Goal: Task Accomplishment & Management: Manage account settings

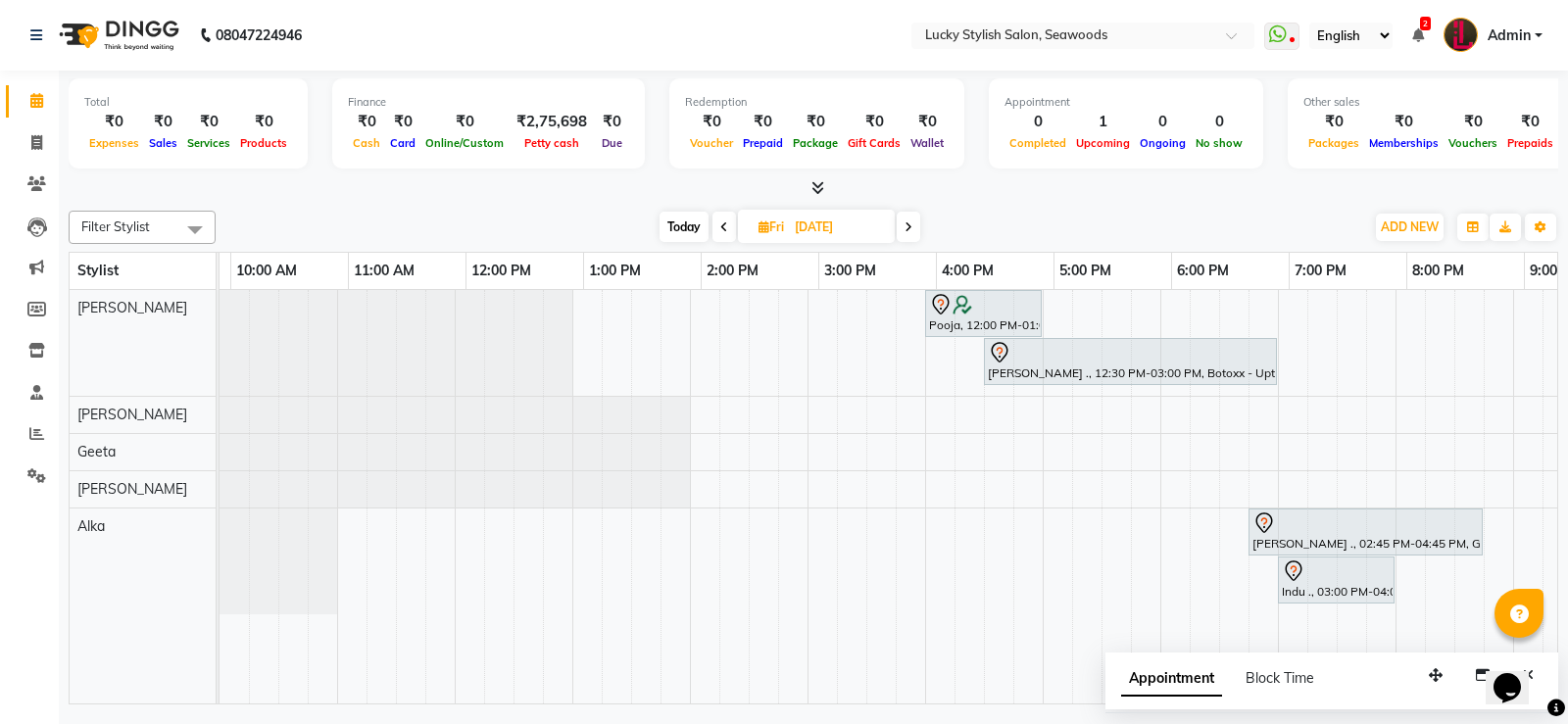
scroll to position [0, 460]
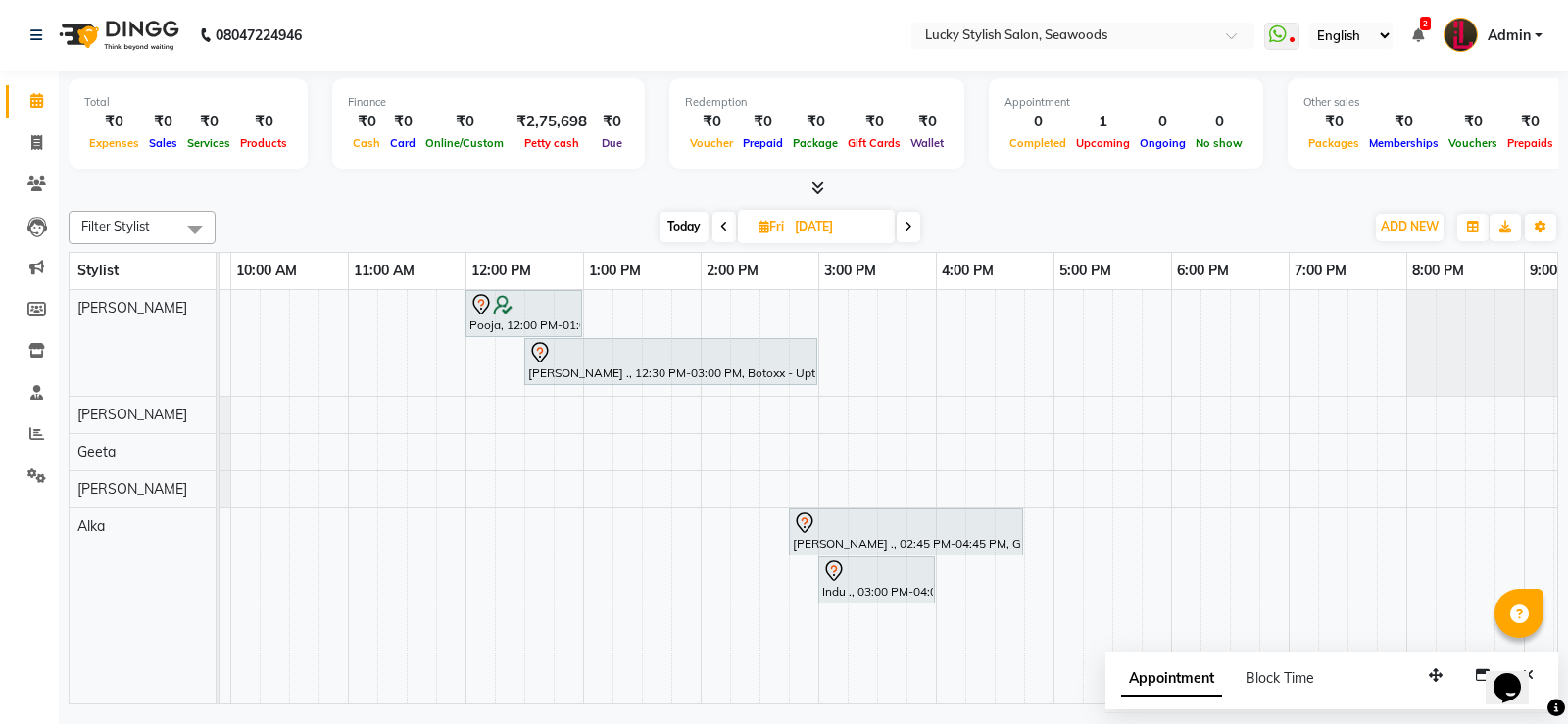
click at [1003, 312] on div "Pooja, 12:00 PM-01:00 PM, Spa - Fiber Clinx ([DEMOGRAPHIC_DATA]) [PERSON_NAME] …" at bounding box center [759, 497] width 1999 height 414
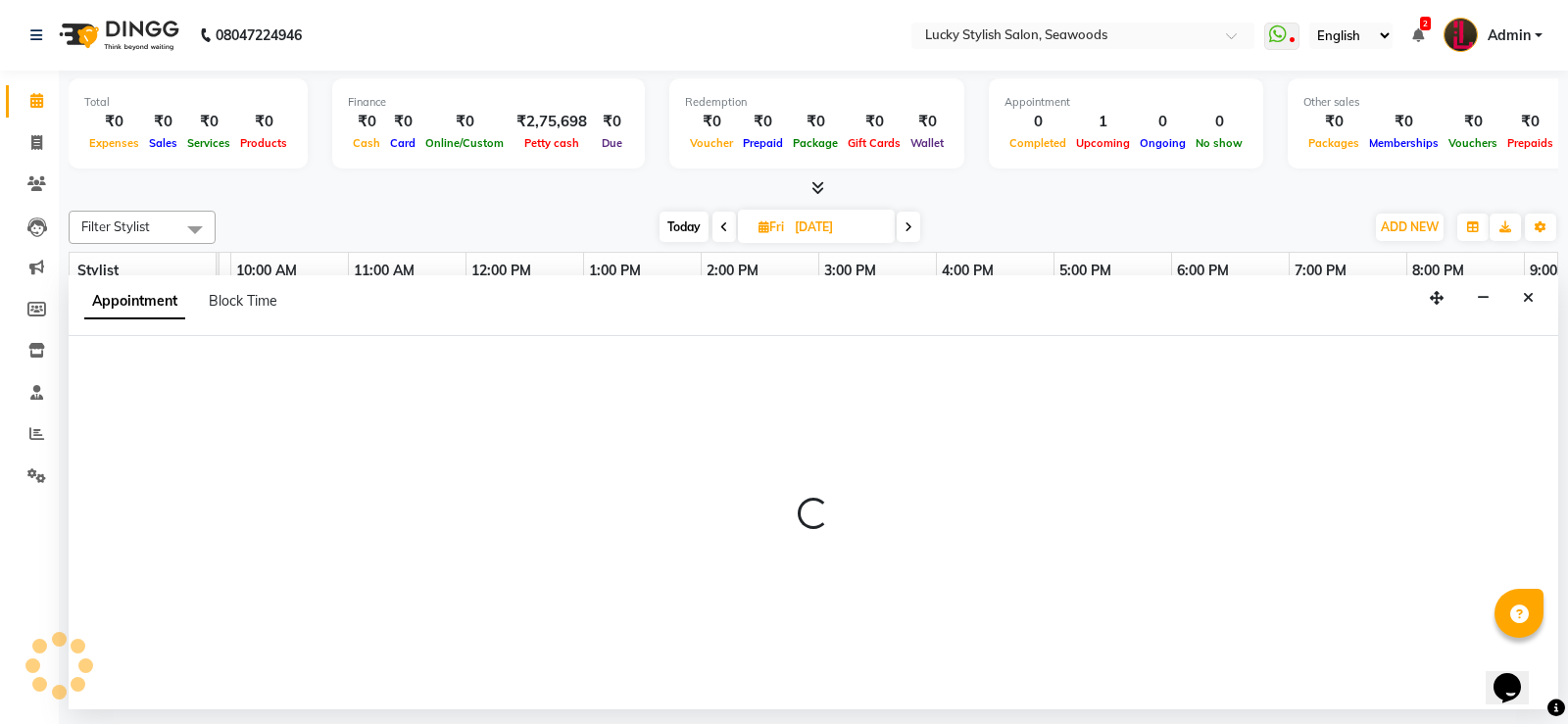
select select "10014"
select select "990"
select select "tentative"
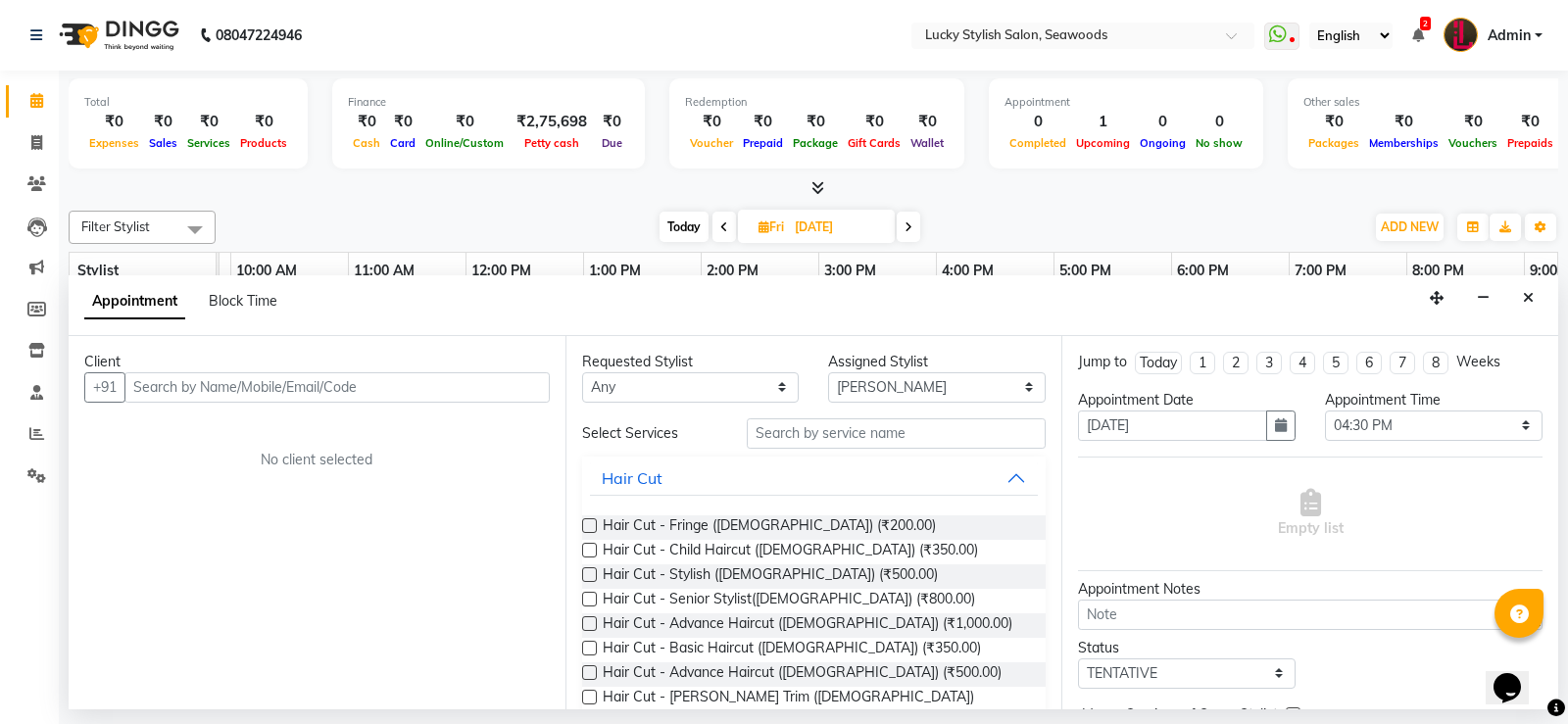
click at [512, 375] on input "text" at bounding box center [337, 387] width 425 height 30
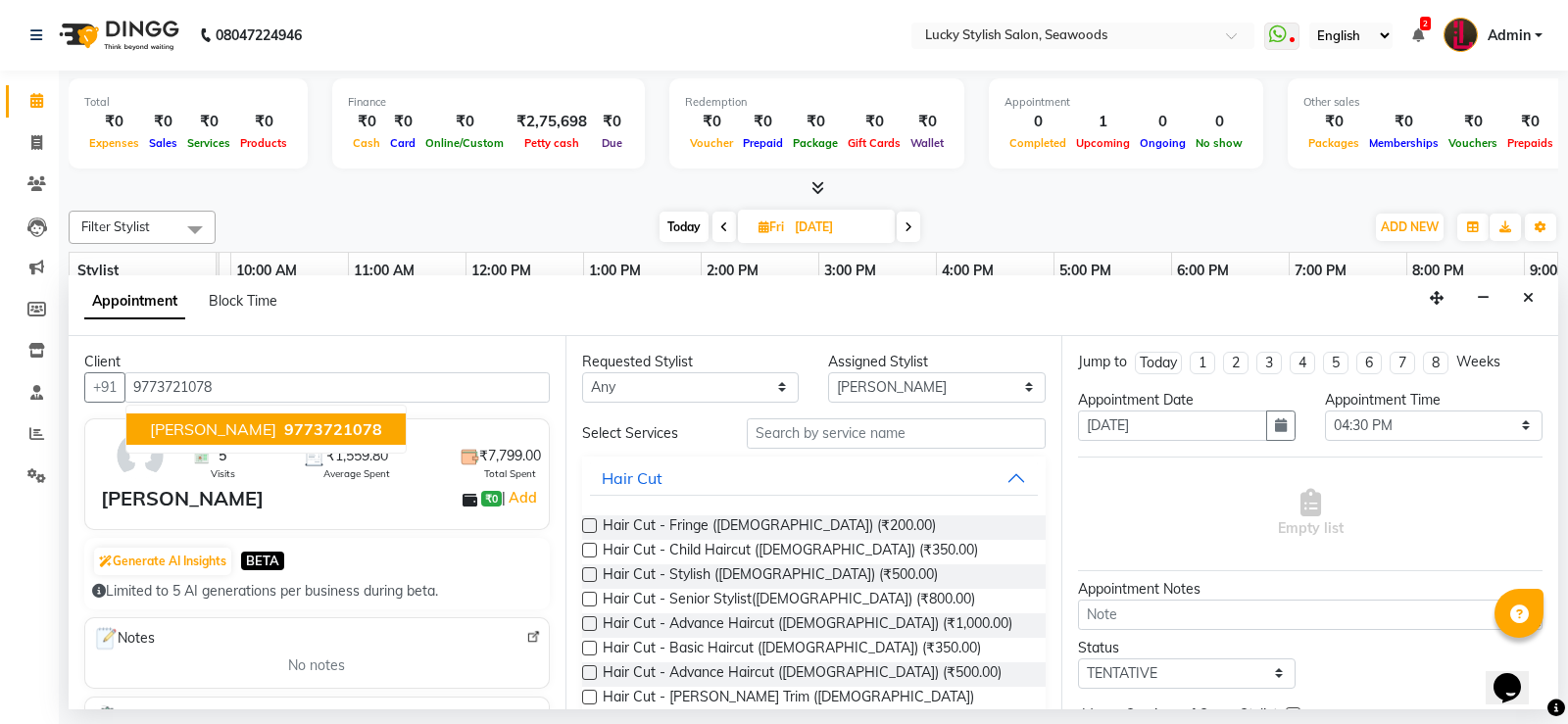
click at [312, 434] on span "9773721078" at bounding box center [333, 429] width 98 height 20
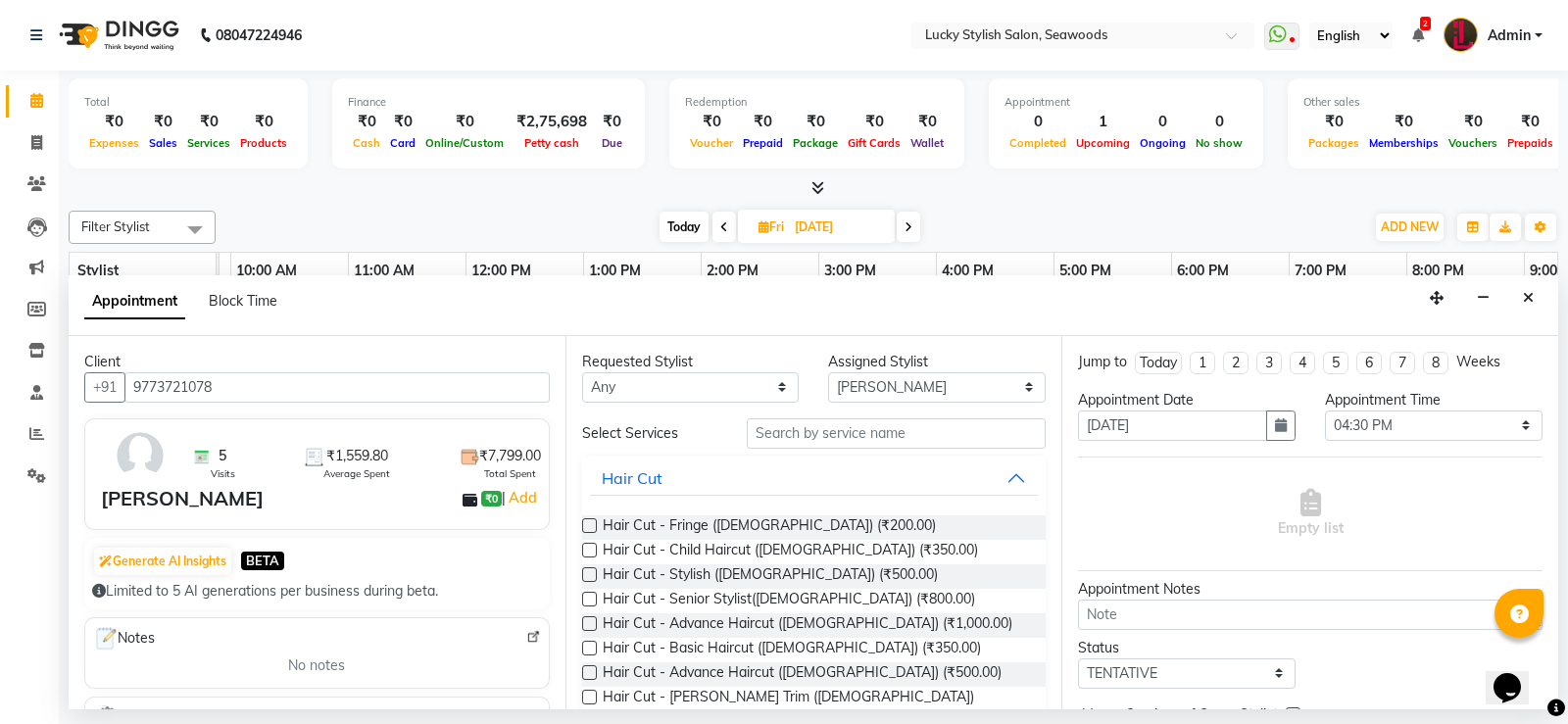
type input "9773721078"
click at [708, 382] on select "Any Alka [PERSON_NAME] Geeta [PERSON_NAME]" at bounding box center [691, 387] width 217 height 30
select select "10014"
click at [583, 372] on select "Any Alka [PERSON_NAME] Geeta [PERSON_NAME]" at bounding box center [691, 387] width 217 height 30
click at [837, 444] on input "text" at bounding box center [897, 433] width 300 height 30
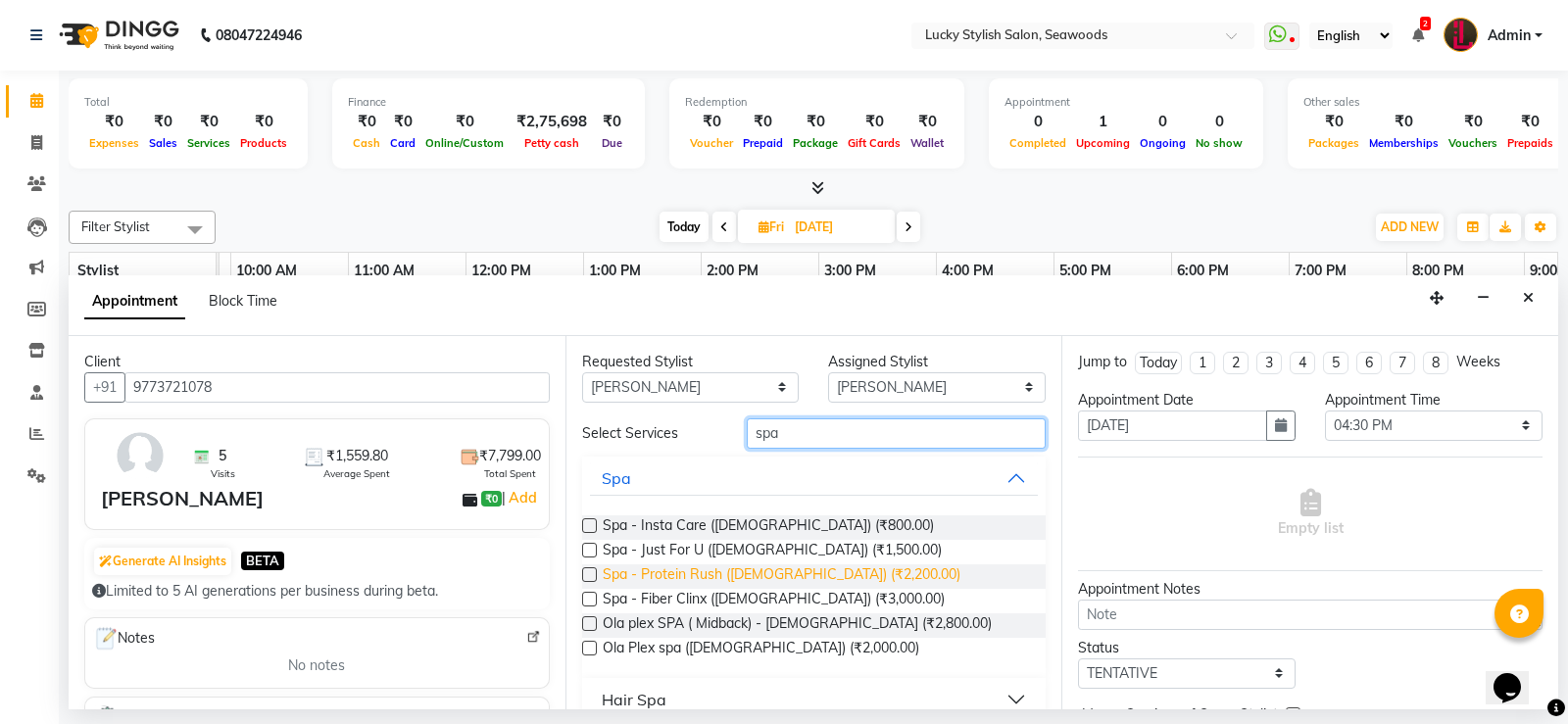
type input "spa"
click at [810, 579] on span "Spa - Protein Rush ([DEMOGRAPHIC_DATA]) (₹2,200.00)" at bounding box center [781, 576] width 358 height 25
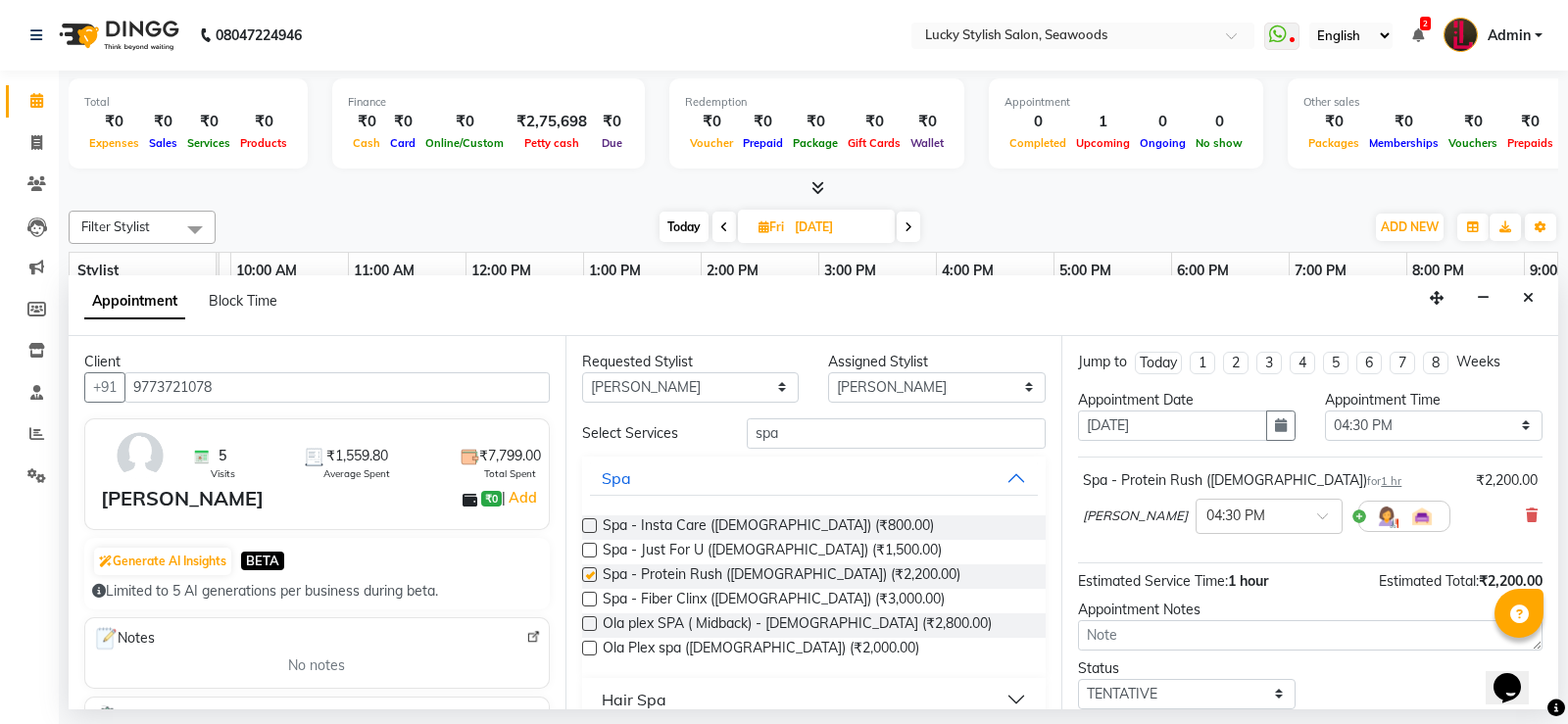
checkbox input "false"
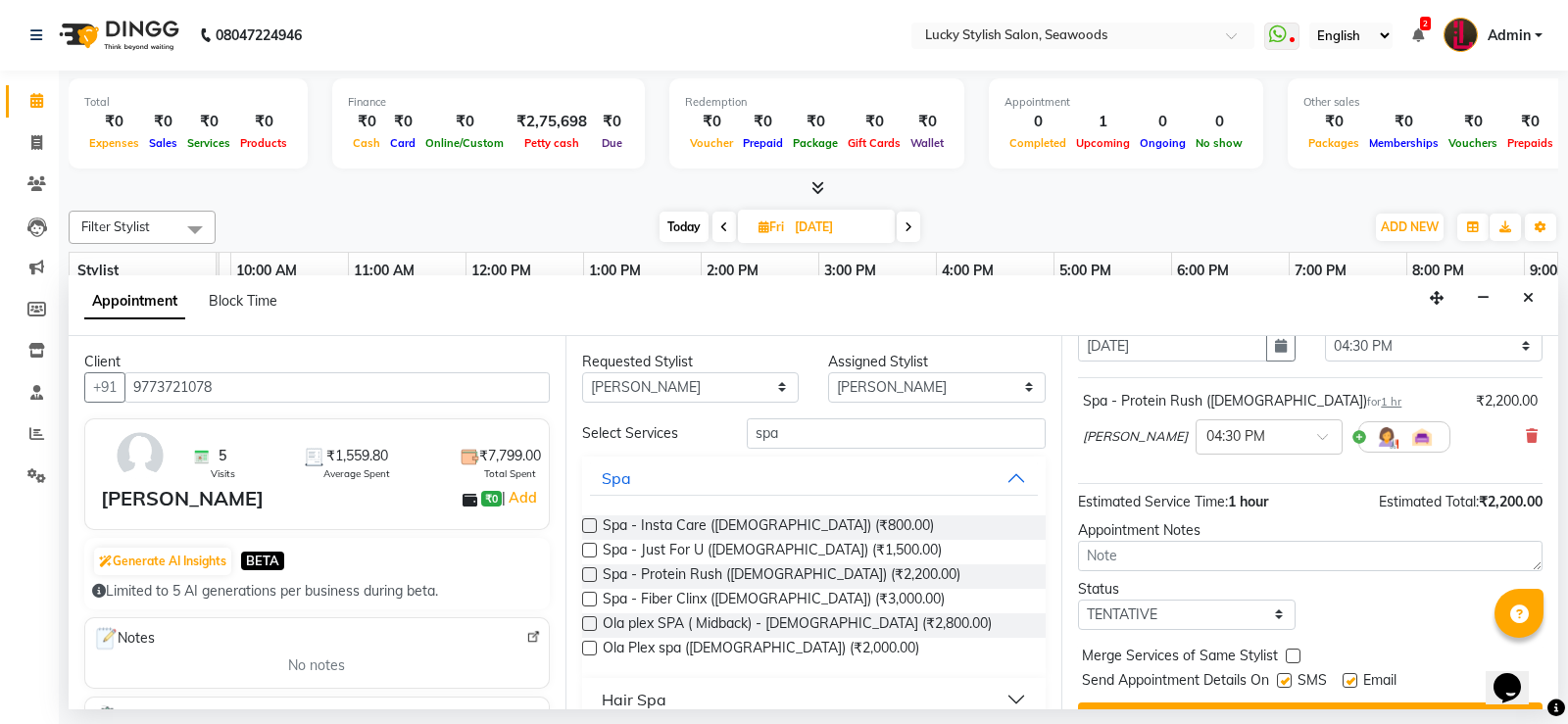
scroll to position [124, 0]
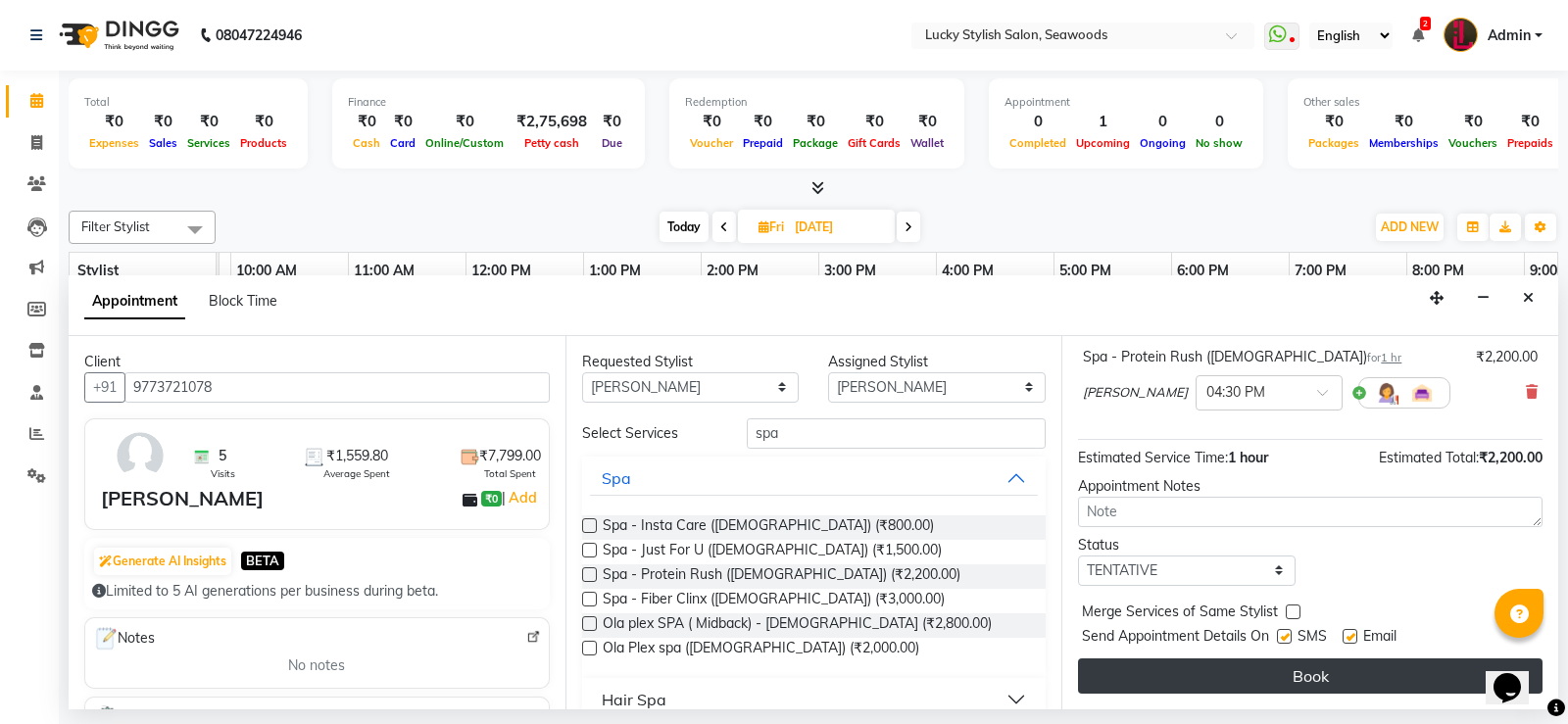
click at [1376, 668] on button "Book" at bounding box center [1311, 675] width 465 height 35
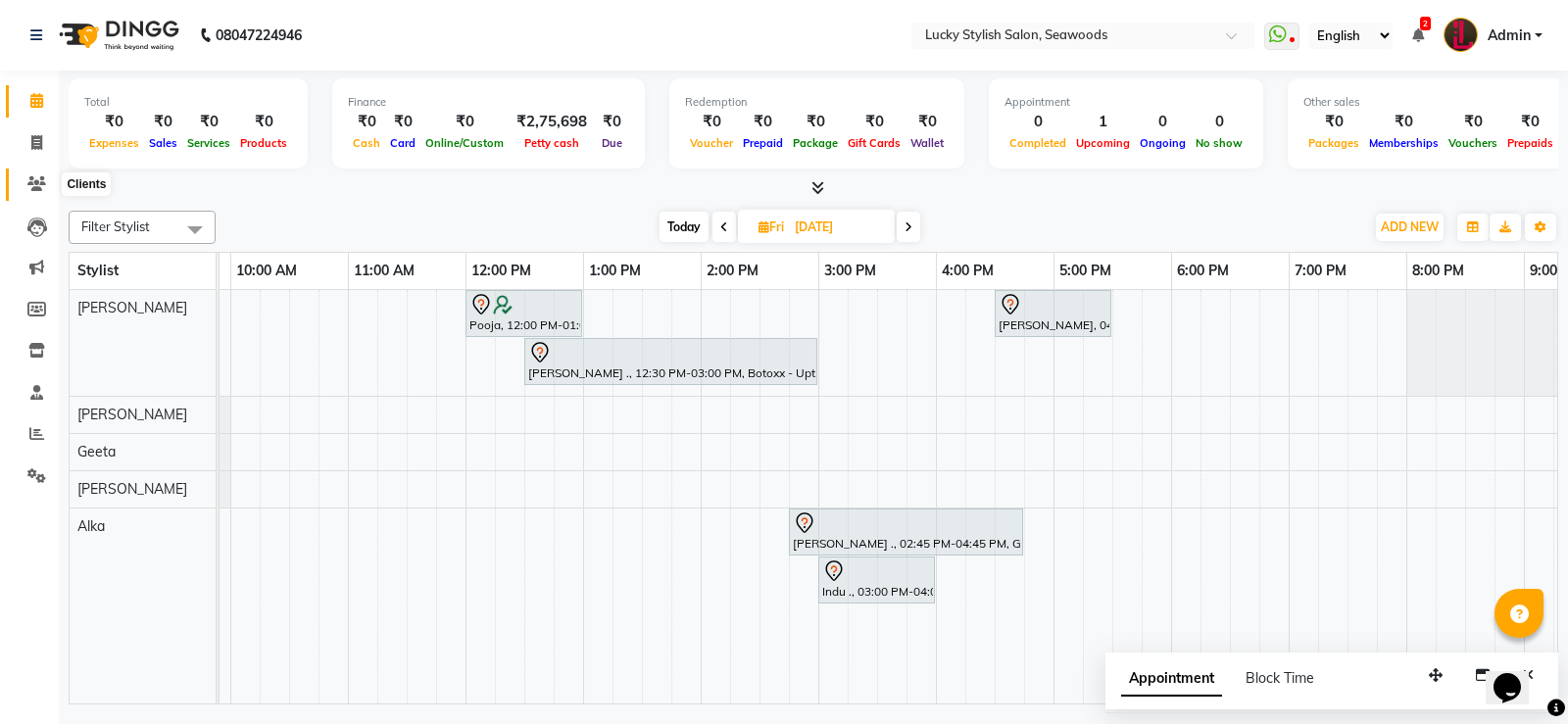
click at [40, 180] on icon at bounding box center [37, 183] width 19 height 15
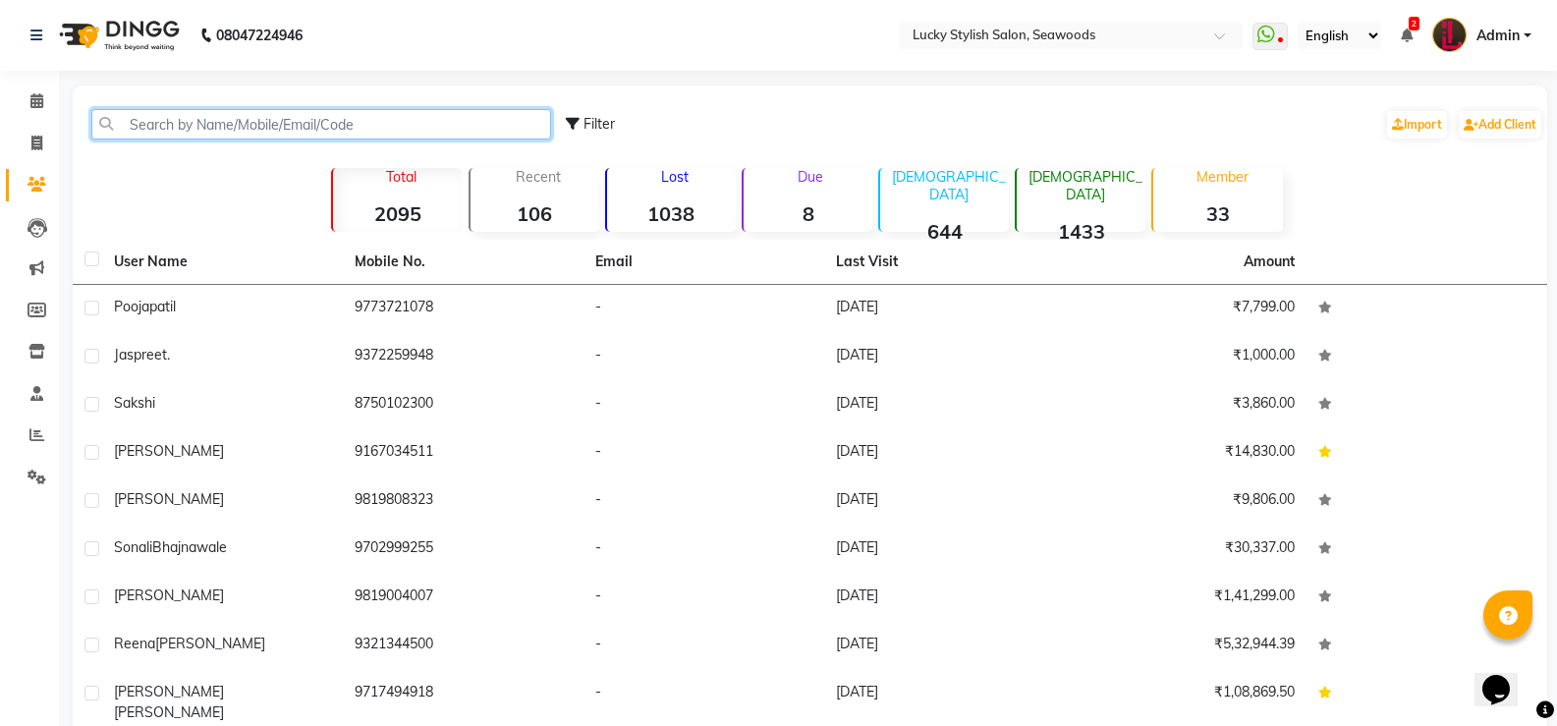
click at [248, 124] on input "text" at bounding box center [321, 124] width 460 height 30
paste input "919833718344"
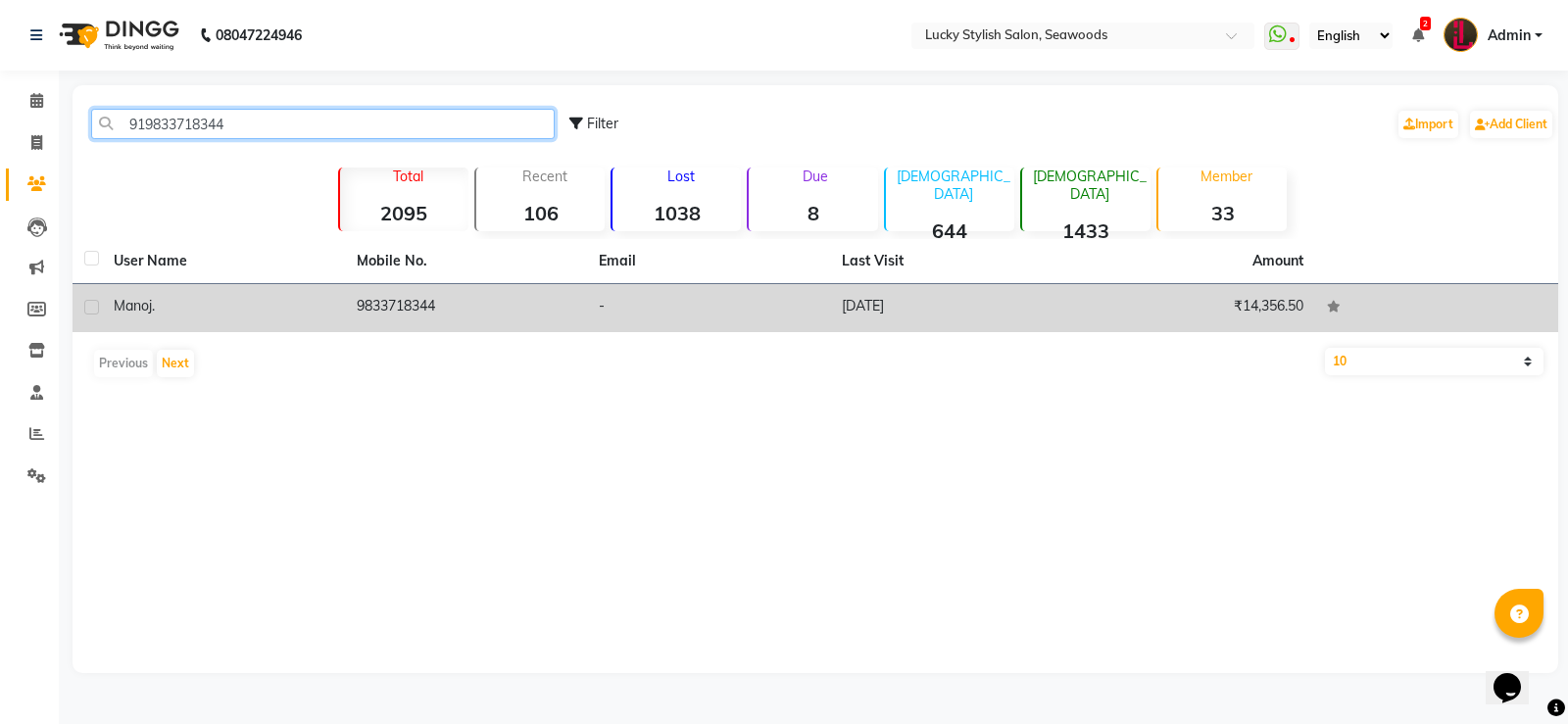
type input "919833718344"
click at [320, 331] on td "Manoj ." at bounding box center [223, 308] width 243 height 48
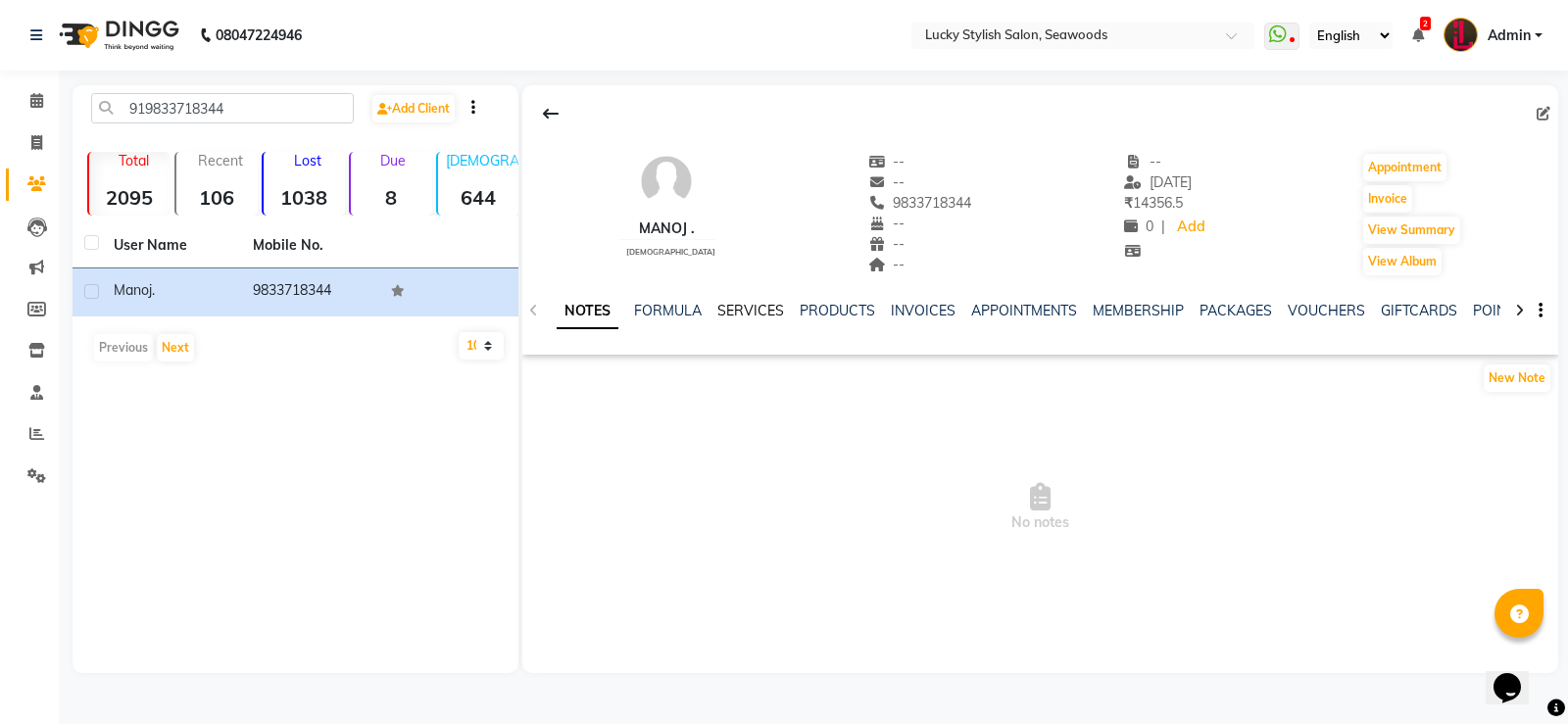
click at [755, 318] on link "SERVICES" at bounding box center [750, 311] width 67 height 18
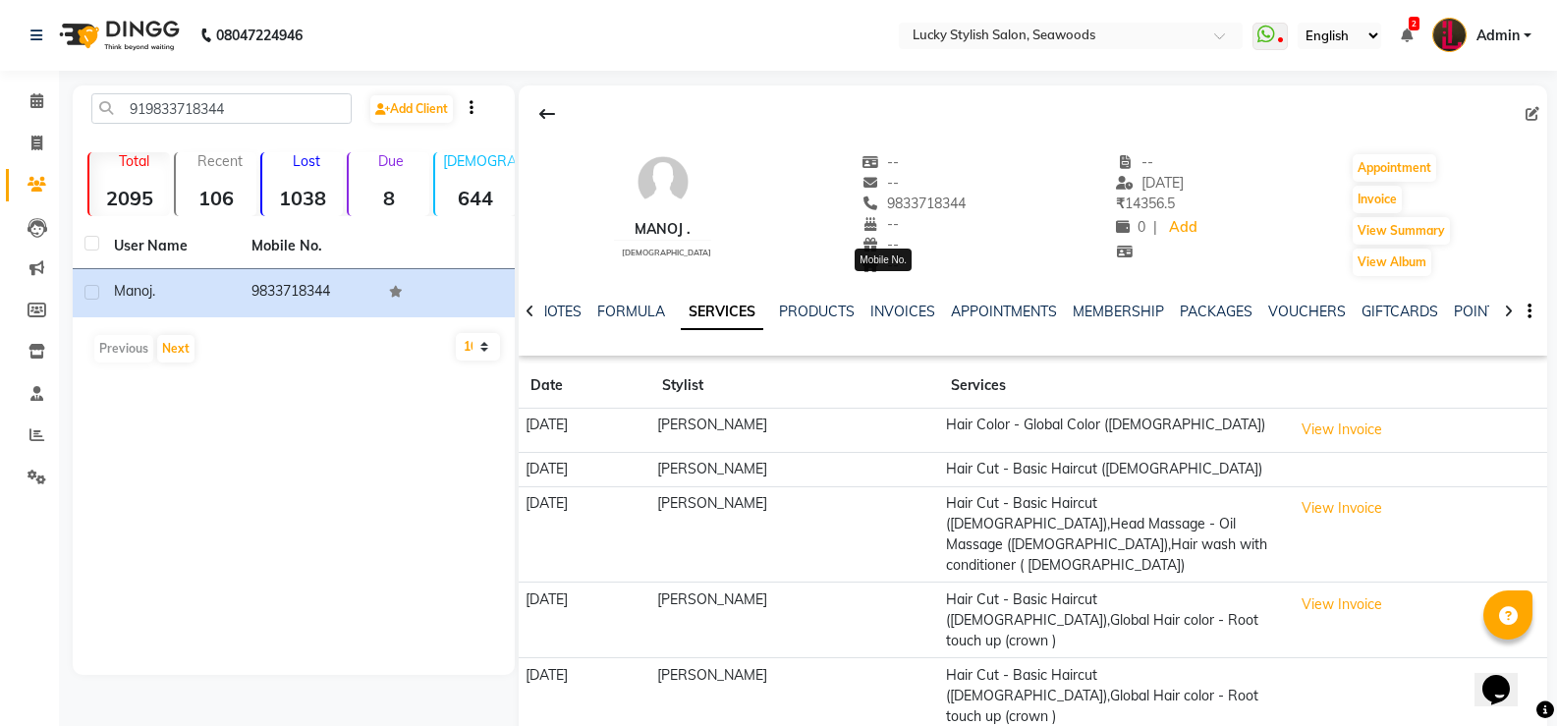
click at [923, 205] on span "9833718344" at bounding box center [914, 204] width 104 height 18
copy span "9833718344"
click at [545, 115] on icon at bounding box center [547, 114] width 16 height 16
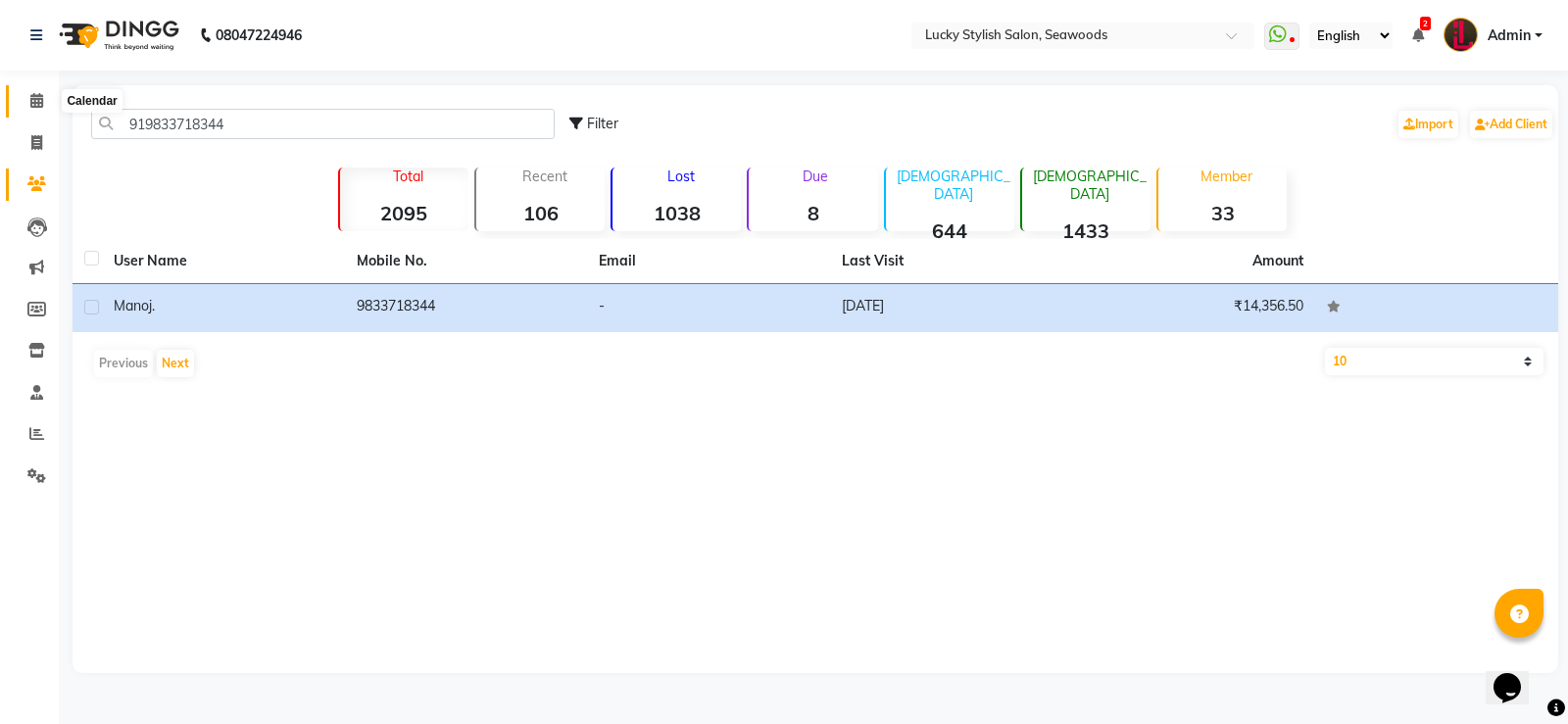
click at [27, 99] on span at bounding box center [37, 101] width 34 height 23
